Goal: Find specific page/section

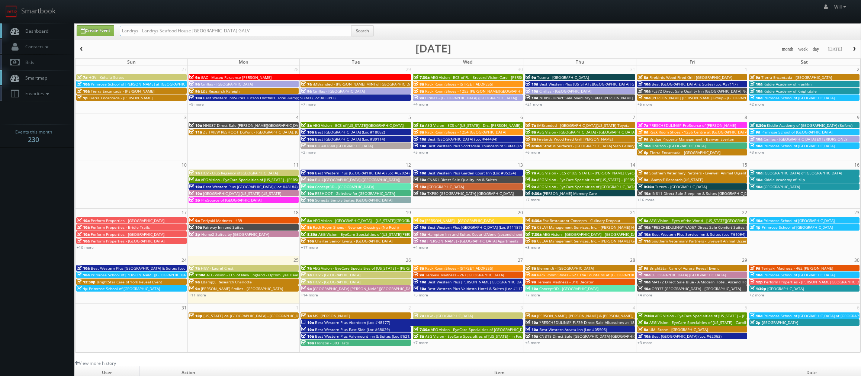
drag, startPoint x: 93, startPoint y: 14, endPoint x: -12, endPoint y: -6, distance: 106.1
click at [0, 0] on html "Smartbook Toggle Side Navigation Toggle Top Navigation Will Will Profile Logout…" at bounding box center [430, 253] width 861 height 506
paste input "(07-28-25) CA524 Direct Sale Comfort Inn Anaheim Resort"
drag, startPoint x: 146, startPoint y: 29, endPoint x: 28, endPoint y: -16, distance: 125.9
click at [28, 0] on html "Smartbook Toggle Side Navigation Toggle Top Navigation Will Will Profile Logout…" at bounding box center [430, 253] width 861 height 506
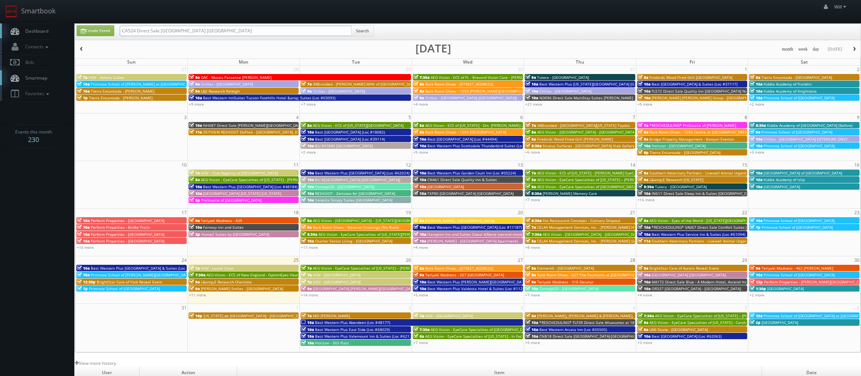
type input "CA524 Direct Sale [GEOGRAPHIC_DATA] [GEOGRAPHIC_DATA]"
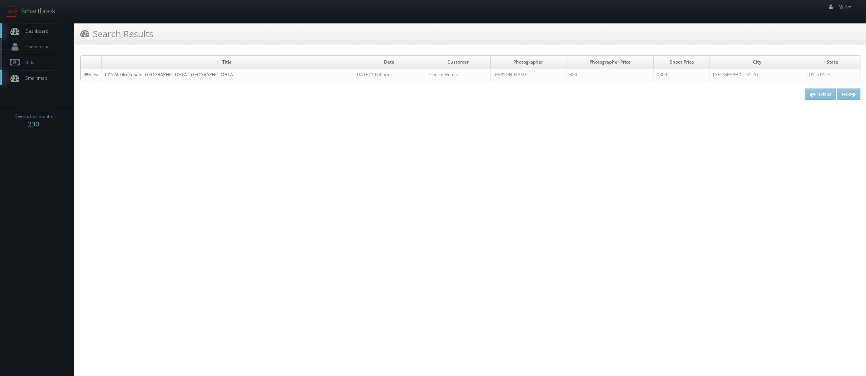
click at [170, 76] on link "CA524 Direct Sale [GEOGRAPHIC_DATA] [GEOGRAPHIC_DATA]" at bounding box center [170, 74] width 130 height 6
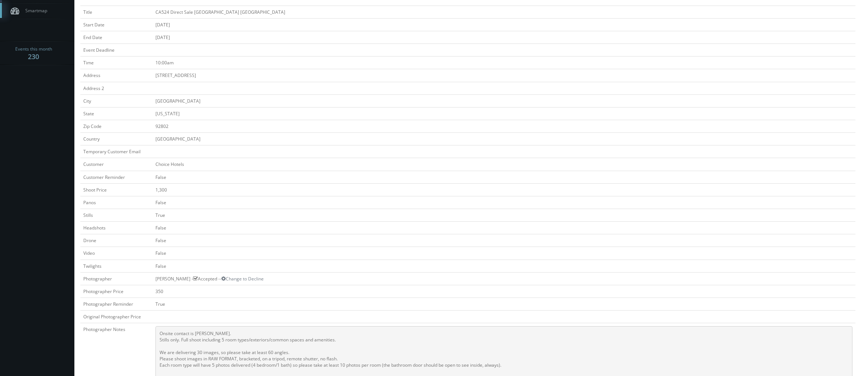
scroll to position [186, 0]
